Goal: Transaction & Acquisition: Download file/media

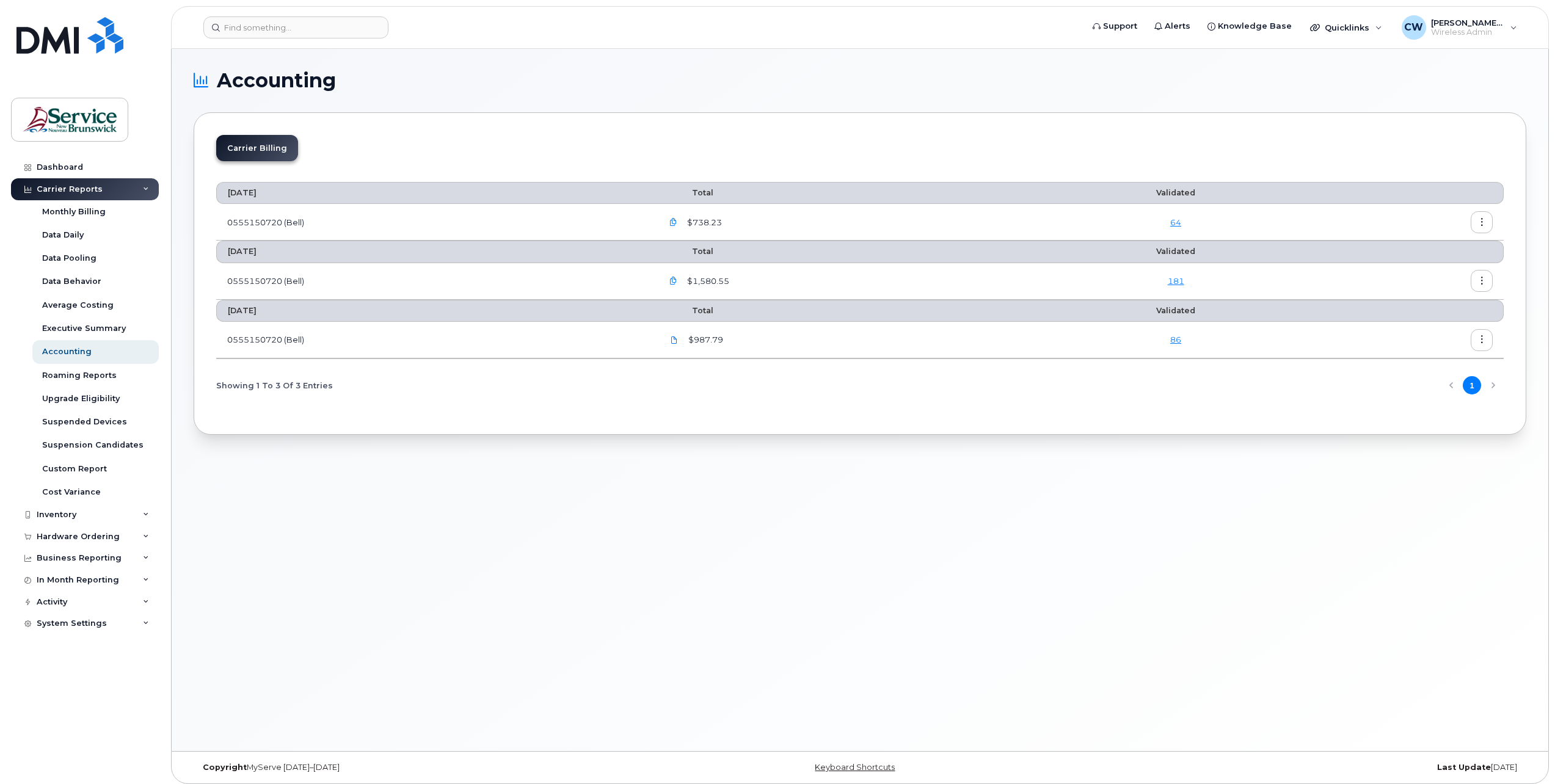
click at [677, 222] on icon "button" at bounding box center [673, 222] width 8 height 8
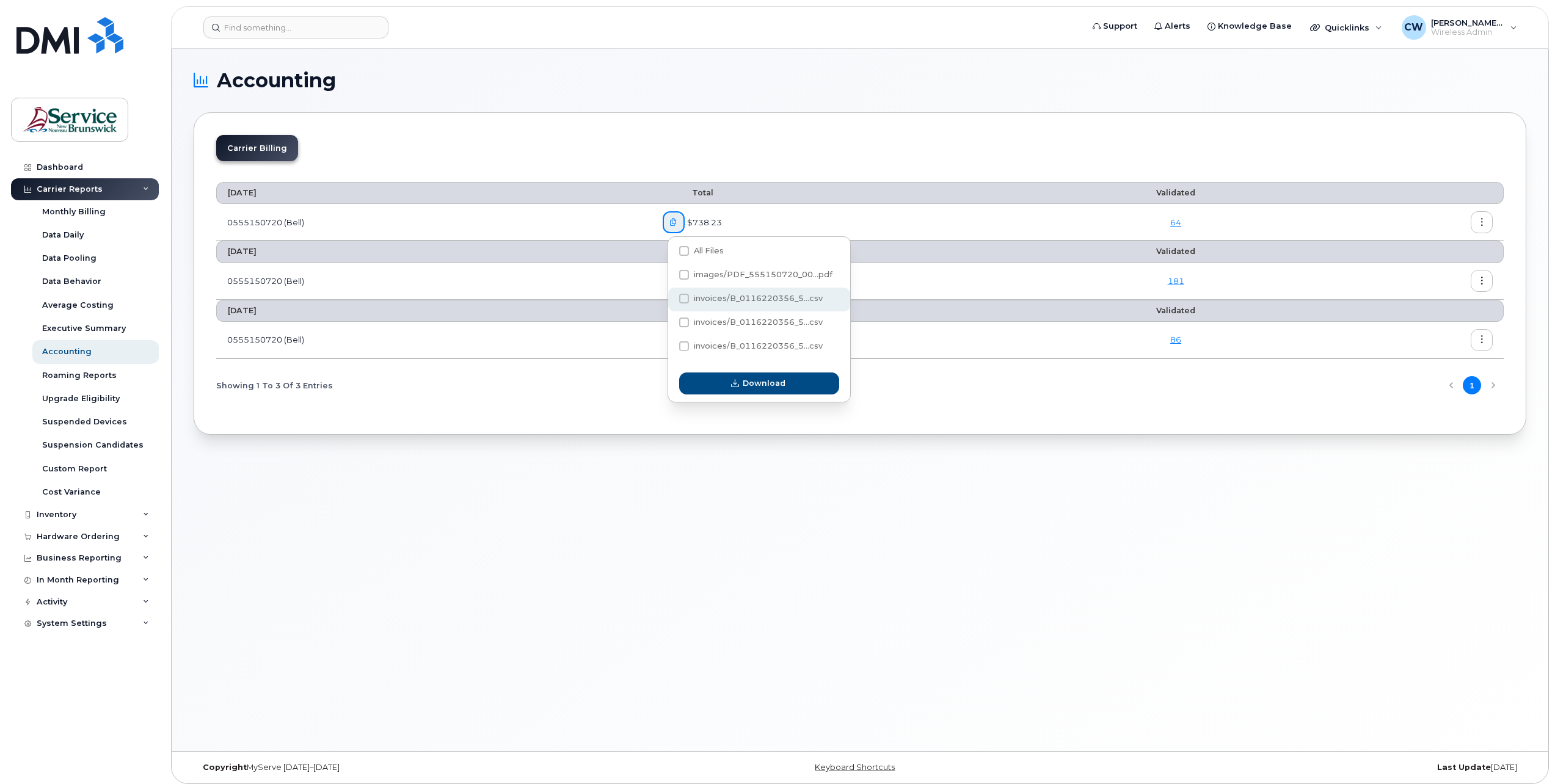
click at [685, 299] on span at bounding box center [683, 298] width 10 height 10
click at [671, 299] on input "invoices/B_0116220356_5...csv" at bounding box center [668, 299] width 6 height 6
click at [685, 299] on span at bounding box center [683, 298] width 10 height 10
click at [671, 299] on input "invoices/B_0116220356_5...csv" at bounding box center [668, 299] width 6 height 6
click at [685, 301] on span at bounding box center [683, 298] width 10 height 10
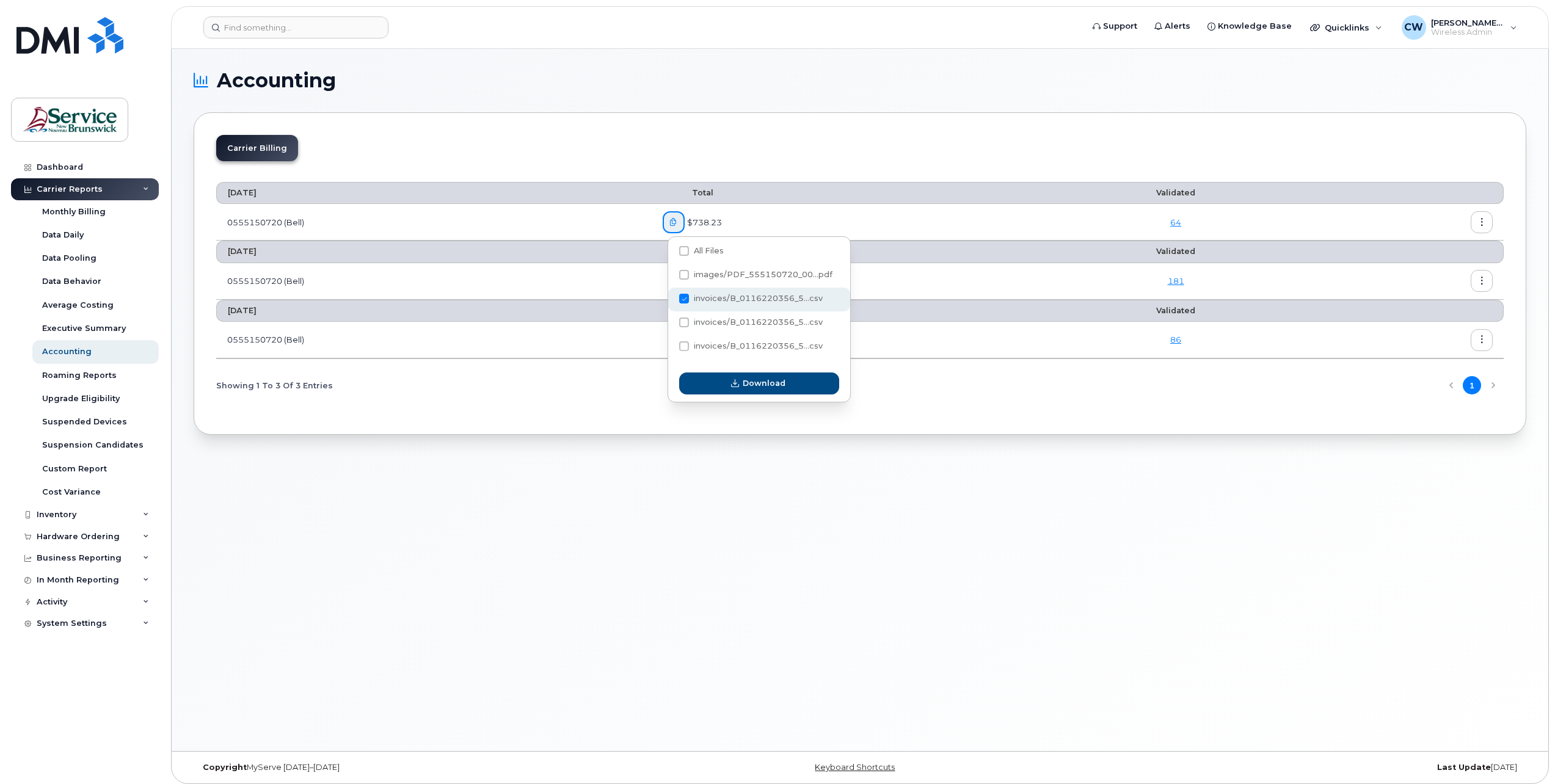
click at [671, 301] on input "invoices/B_0116220356_5...csv" at bounding box center [668, 299] width 6 height 6
checkbox input "true"
click at [759, 381] on span "Download" at bounding box center [764, 382] width 43 height 11
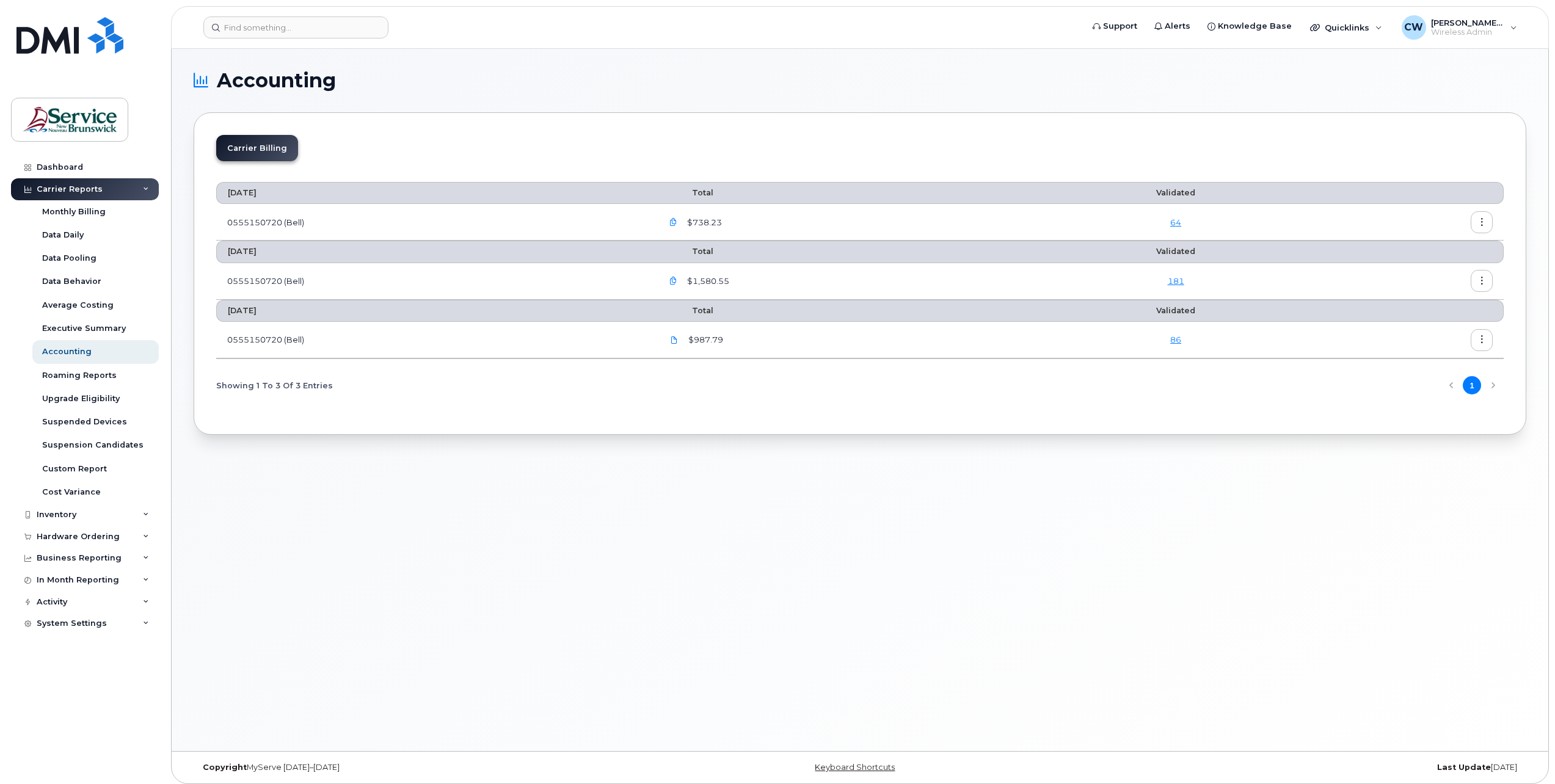
scroll to position [6, 0]
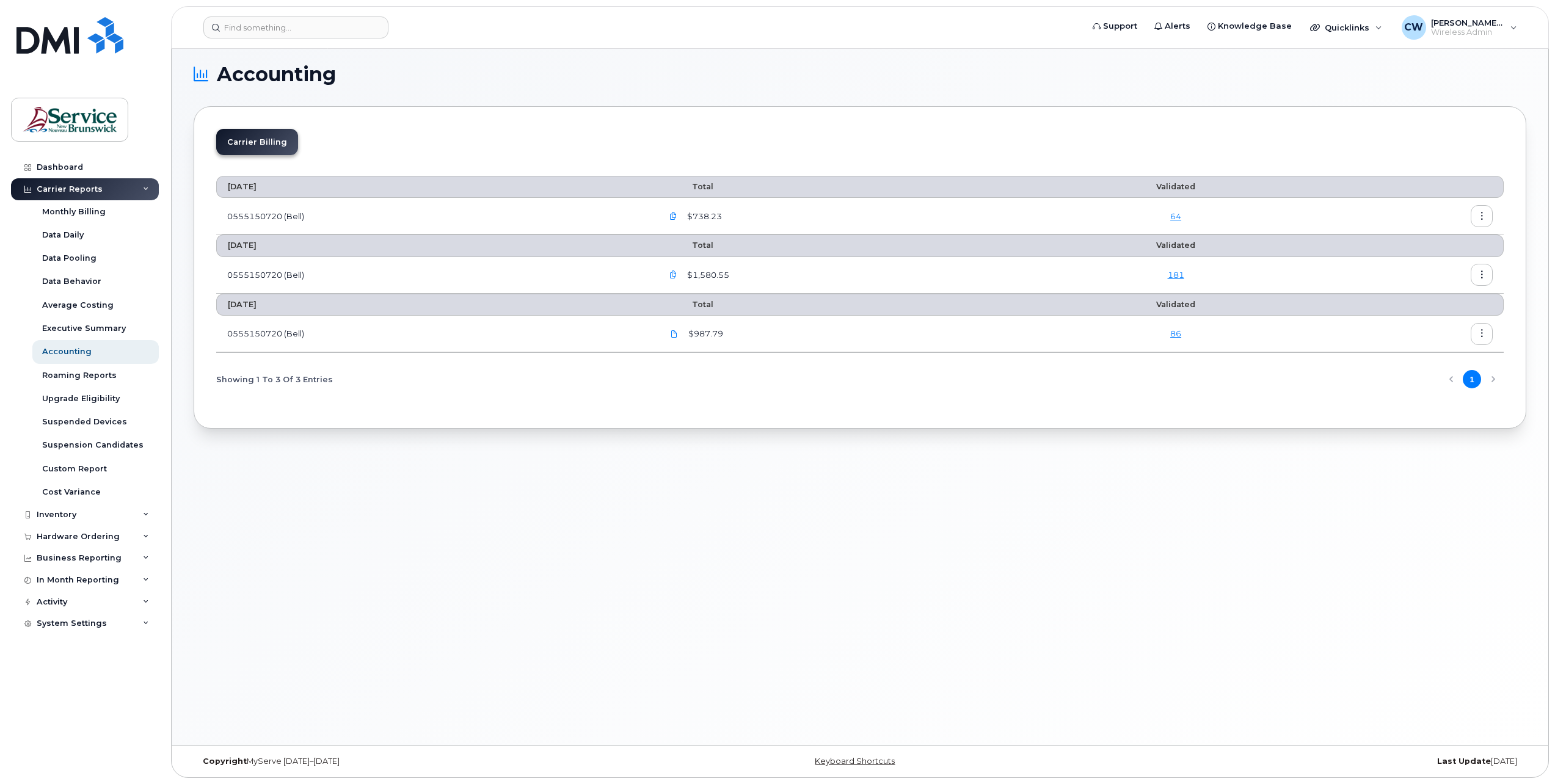
click at [677, 215] on icon "button" at bounding box center [673, 216] width 8 height 8
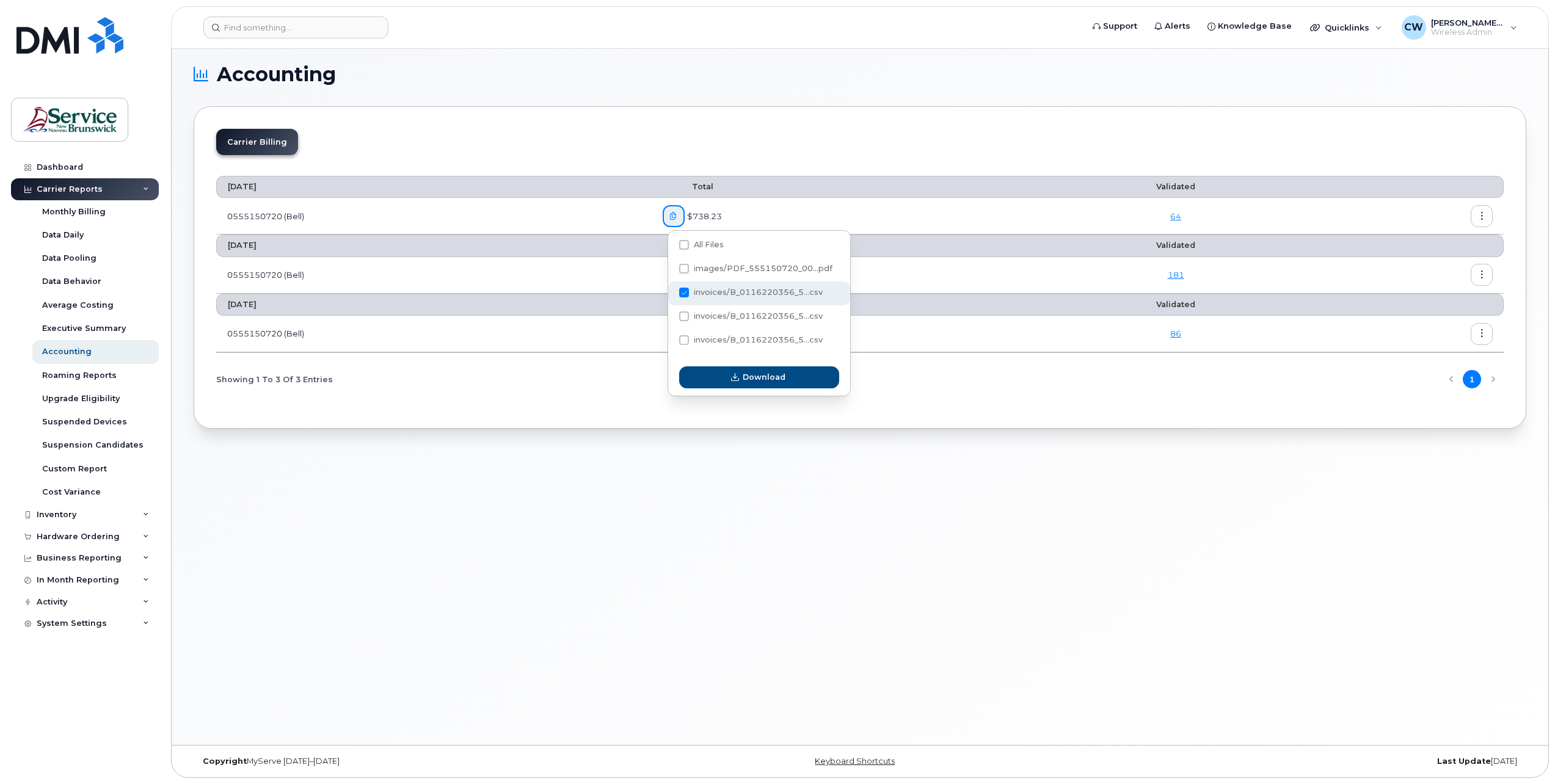
click at [689, 292] on span at bounding box center [683, 292] width 10 height 10
click at [671, 292] on input "invoices/B_0116220356_5...csv" at bounding box center [668, 293] width 6 height 6
checkbox input "false"
click at [684, 316] on span at bounding box center [683, 316] width 10 height 10
click at [671, 316] on input "invoices/B_0116220356_5...csv" at bounding box center [668, 317] width 6 height 6
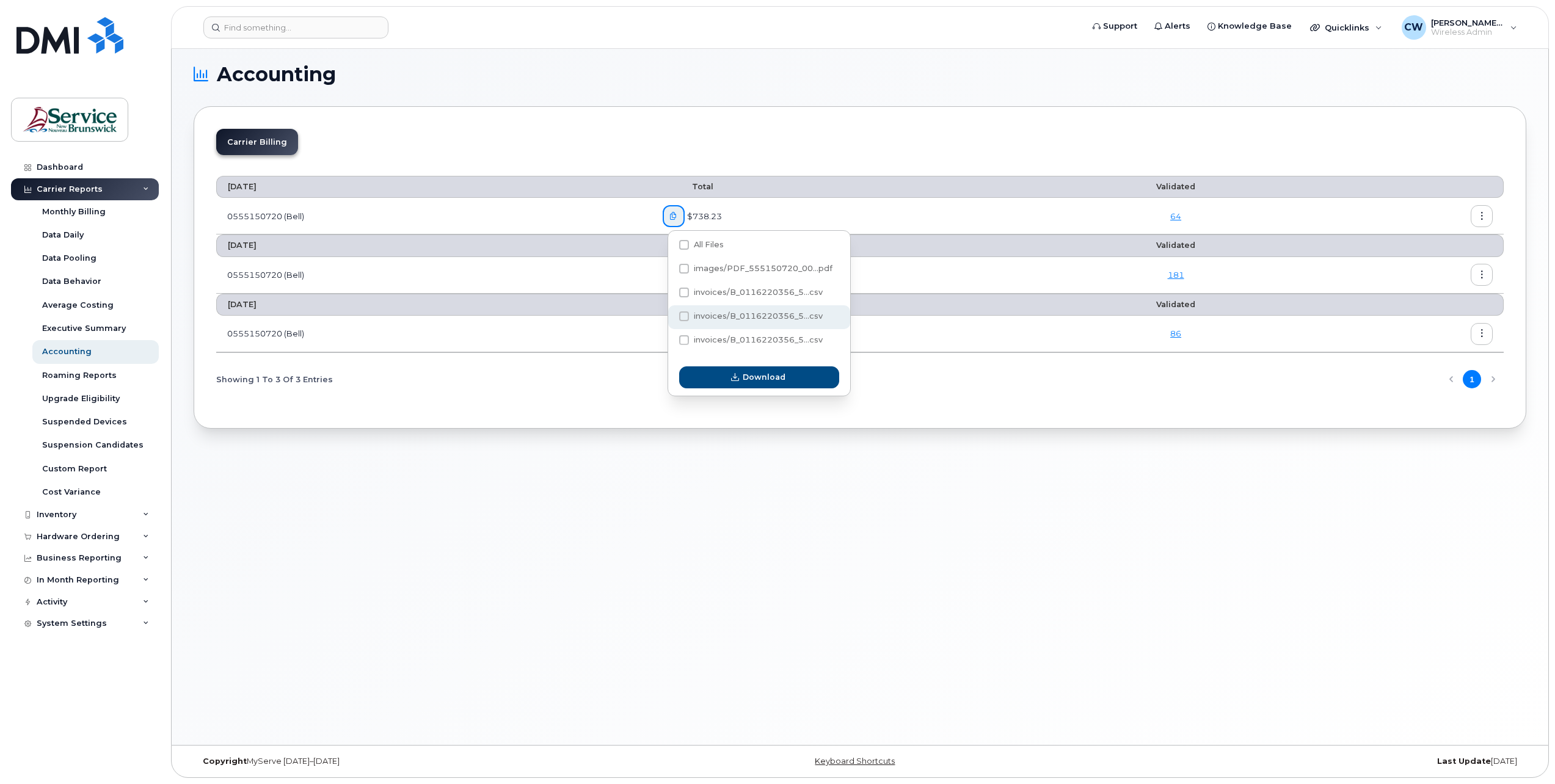
checkbox input "true"
click at [742, 378] on button "Download" at bounding box center [759, 377] width 160 height 22
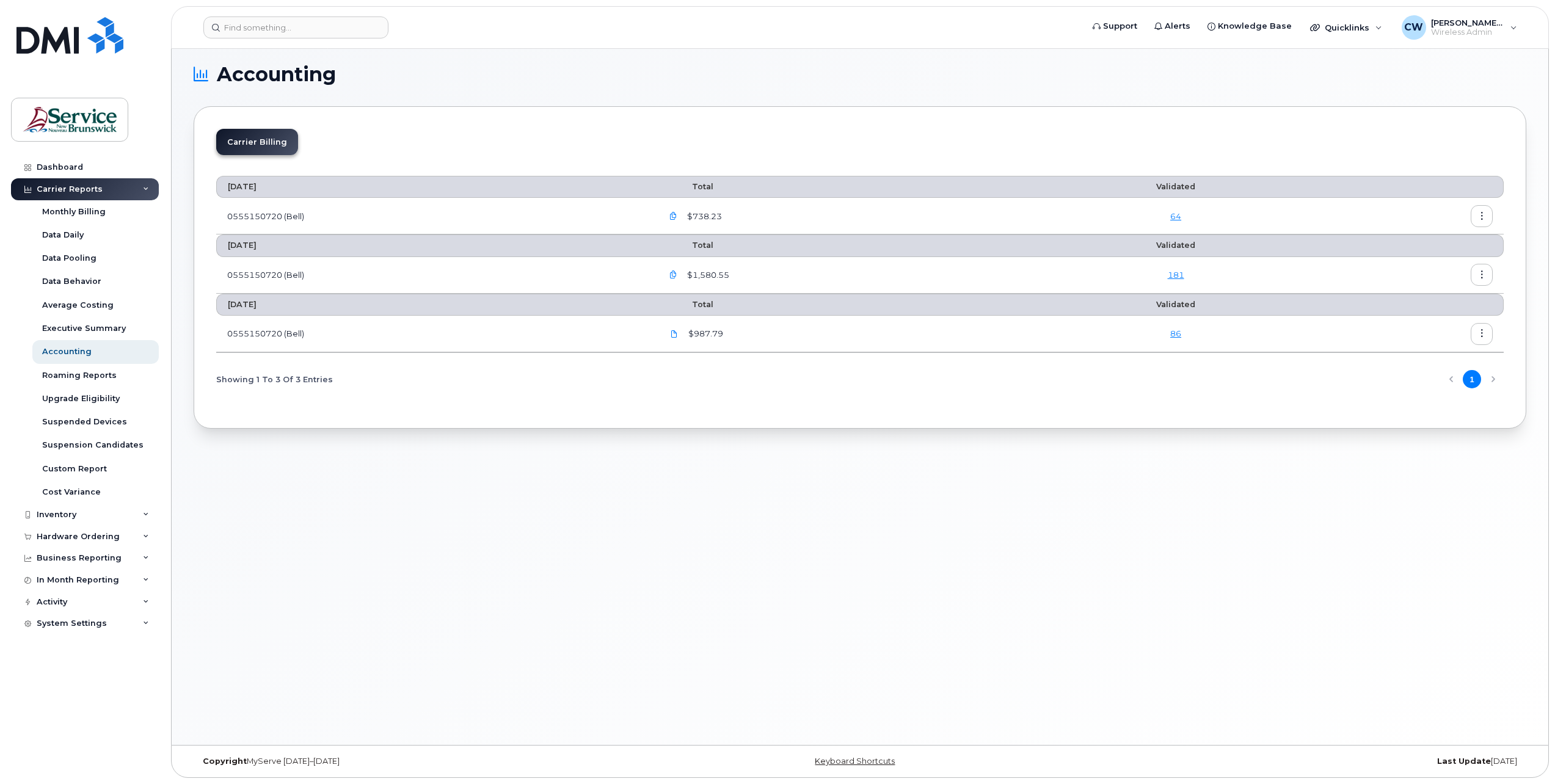
click at [677, 273] on icon "button" at bounding box center [673, 275] width 8 height 8
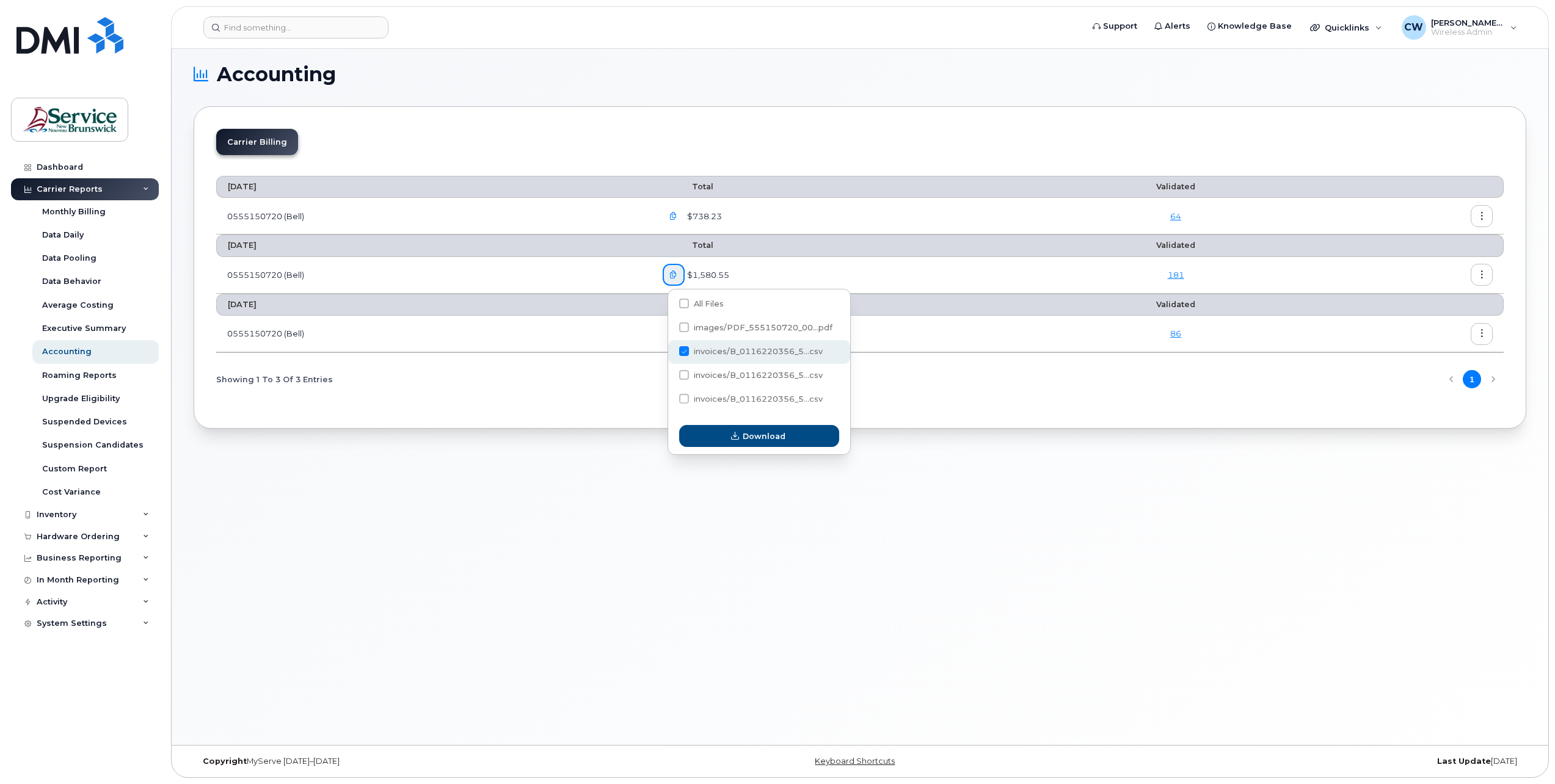
click at [689, 351] on label "invoices/B_0116220356_5...csv" at bounding box center [750, 351] width 144 height 10
click at [671, 351] on input "invoices/B_0116220356_5...csv" at bounding box center [668, 351] width 6 height 6
checkbox input "false"
click at [684, 372] on span at bounding box center [683, 375] width 10 height 10
click at [671, 372] on input "invoices/B_0116220356_5...csv" at bounding box center [668, 375] width 6 height 6
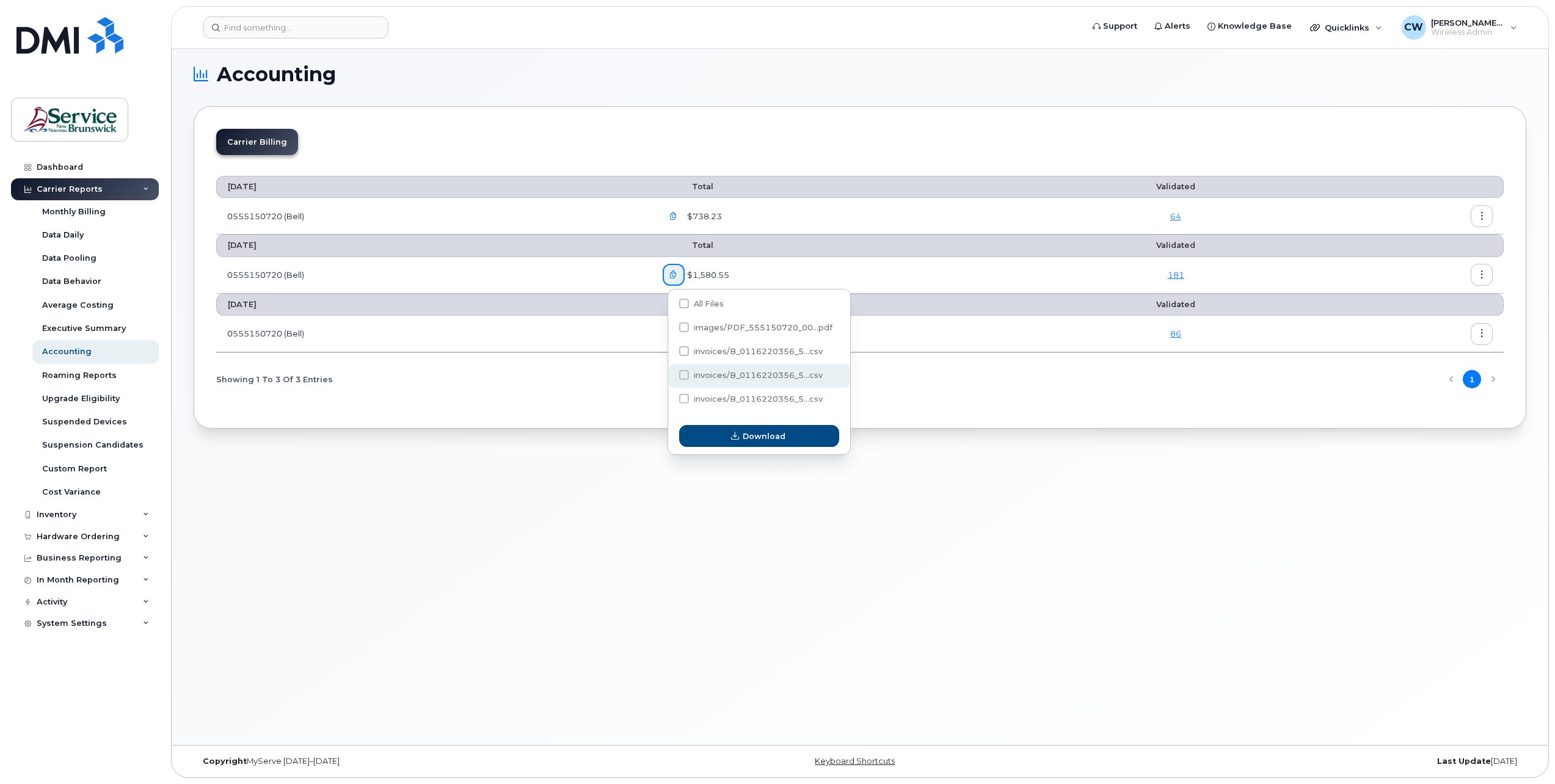
checkbox input "true"
click at [746, 432] on span "Download" at bounding box center [764, 436] width 43 height 11
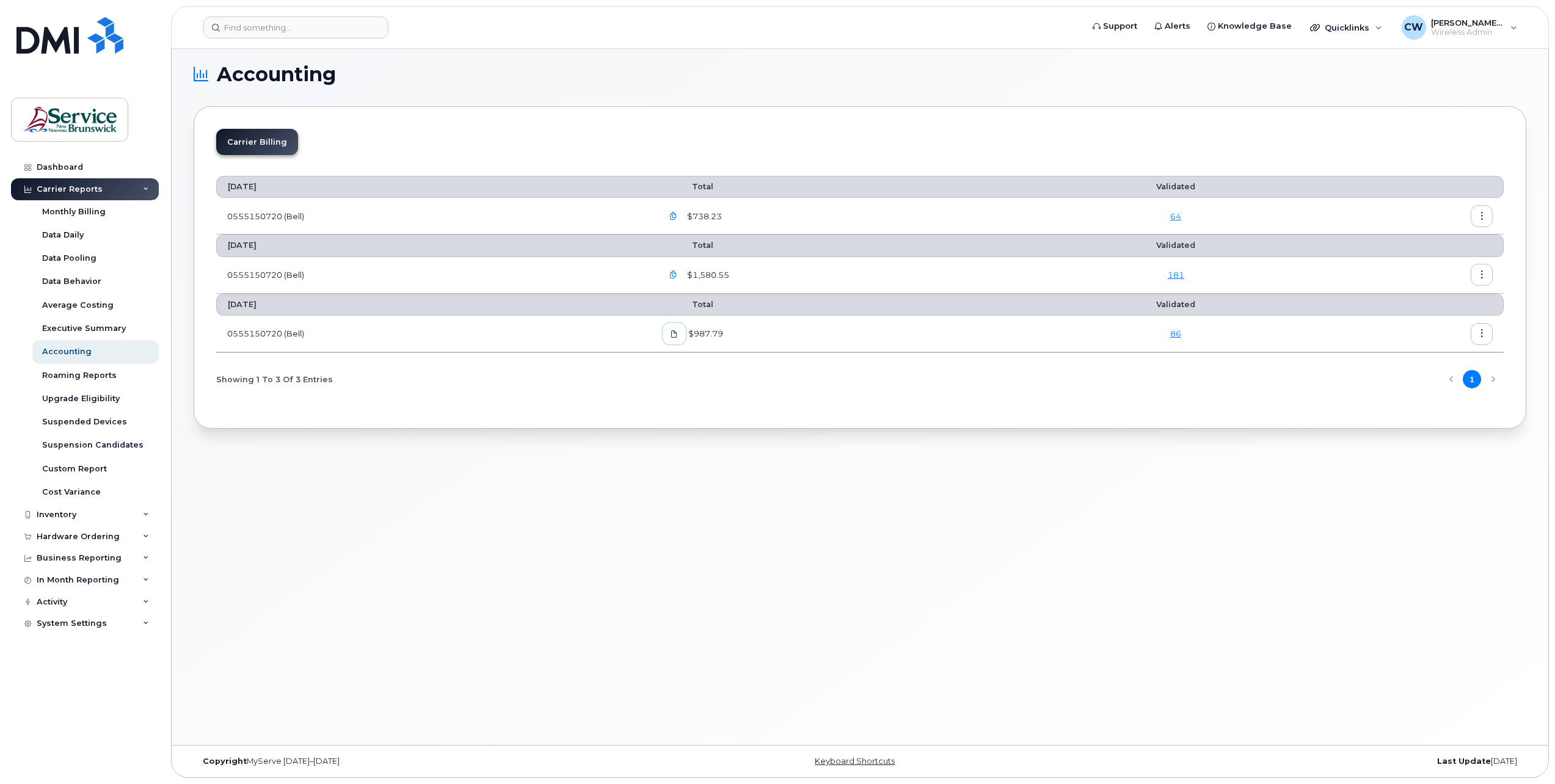
click at [680, 333] on span at bounding box center [674, 334] width 11 height 11
click at [1487, 333] on button "button" at bounding box center [1481, 333] width 22 height 22
click at [1417, 384] on span "Download" at bounding box center [1426, 383] width 47 height 11
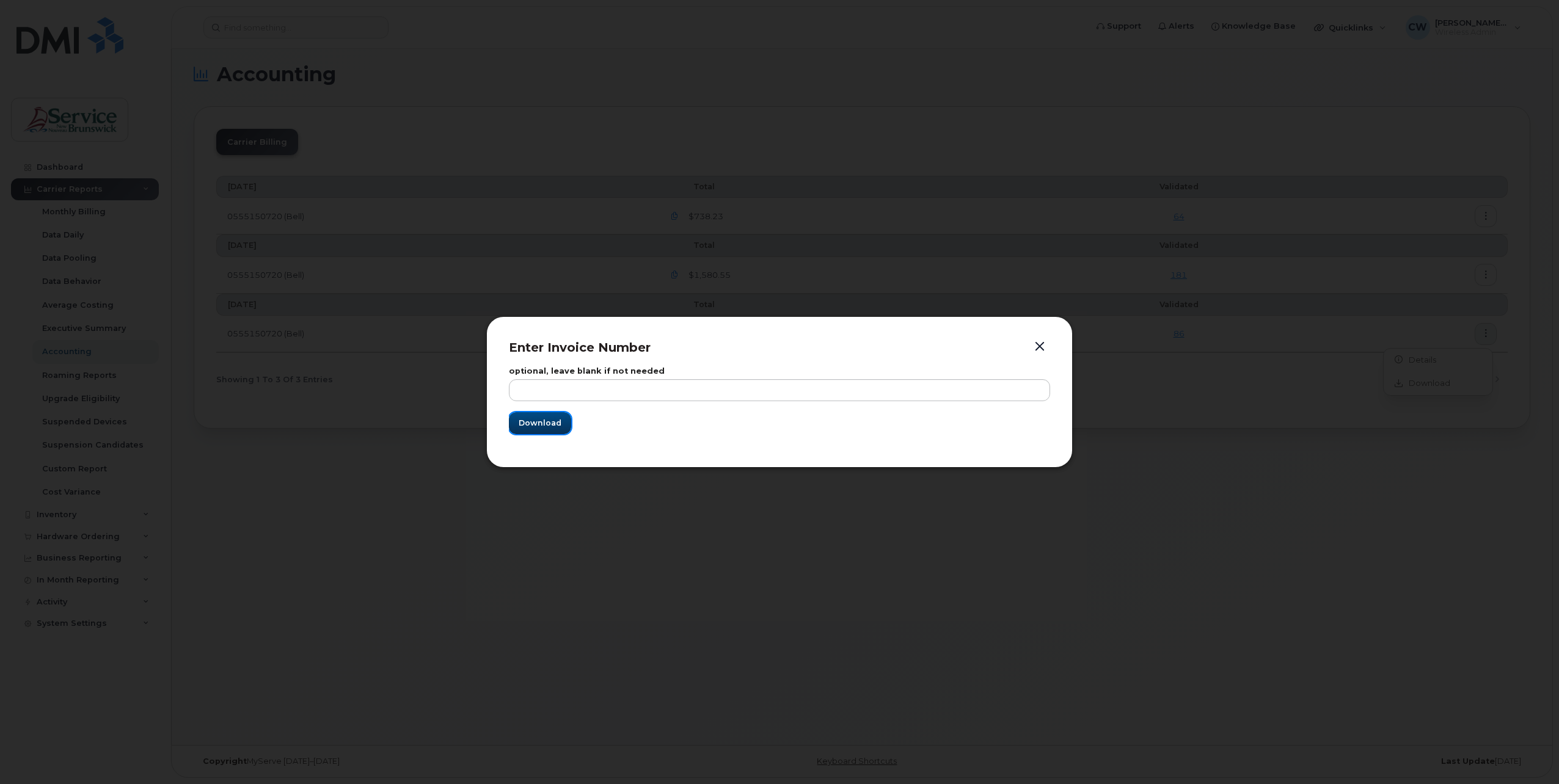
click at [543, 423] on span "Download" at bounding box center [540, 422] width 43 height 11
